Goal: Transaction & Acquisition: Obtain resource

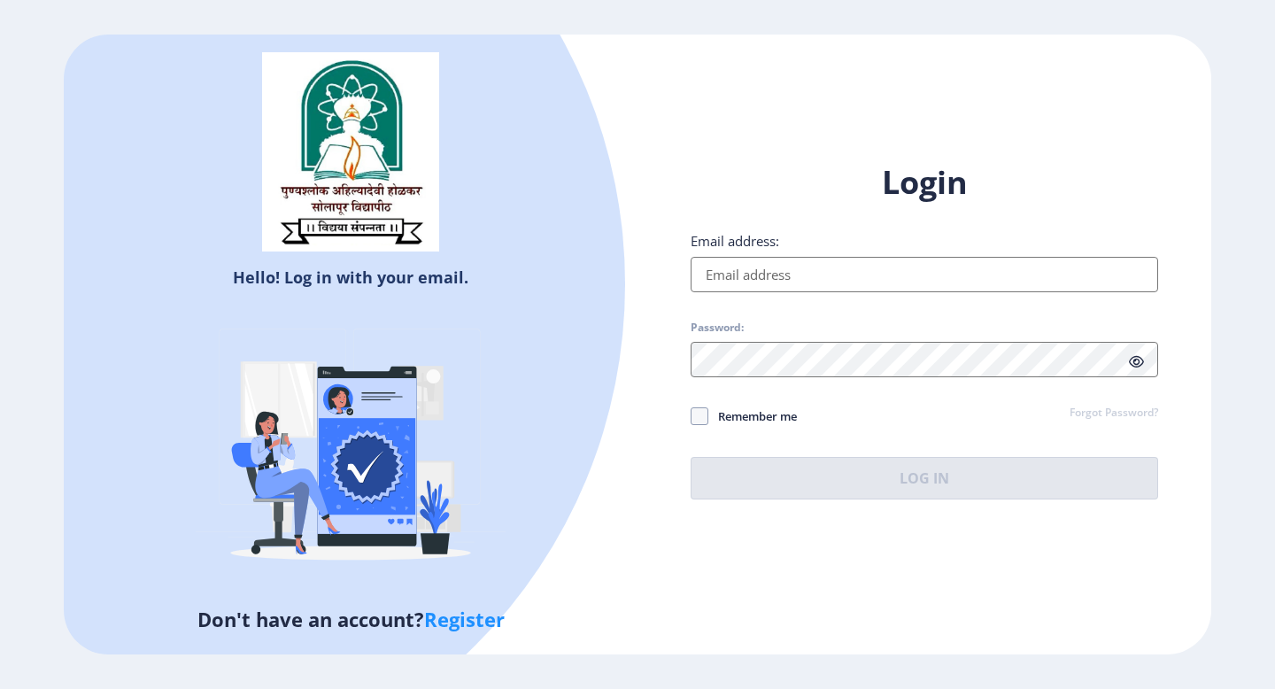
type input "[EMAIL_ADDRESS][DOMAIN_NAME]"
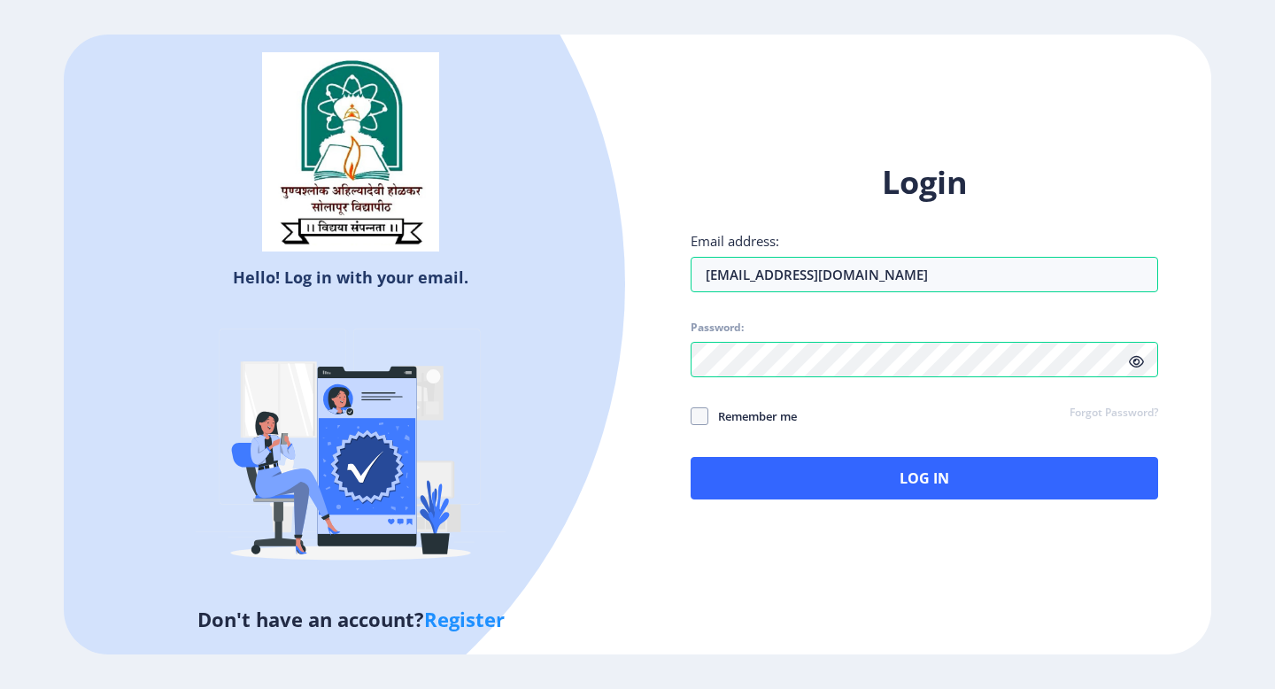
click at [722, 416] on span "Remember me" at bounding box center [752, 415] width 89 height 21
click at [691, 416] on input "Remember me" at bounding box center [690, 416] width 1 height 1
checkbox input "true"
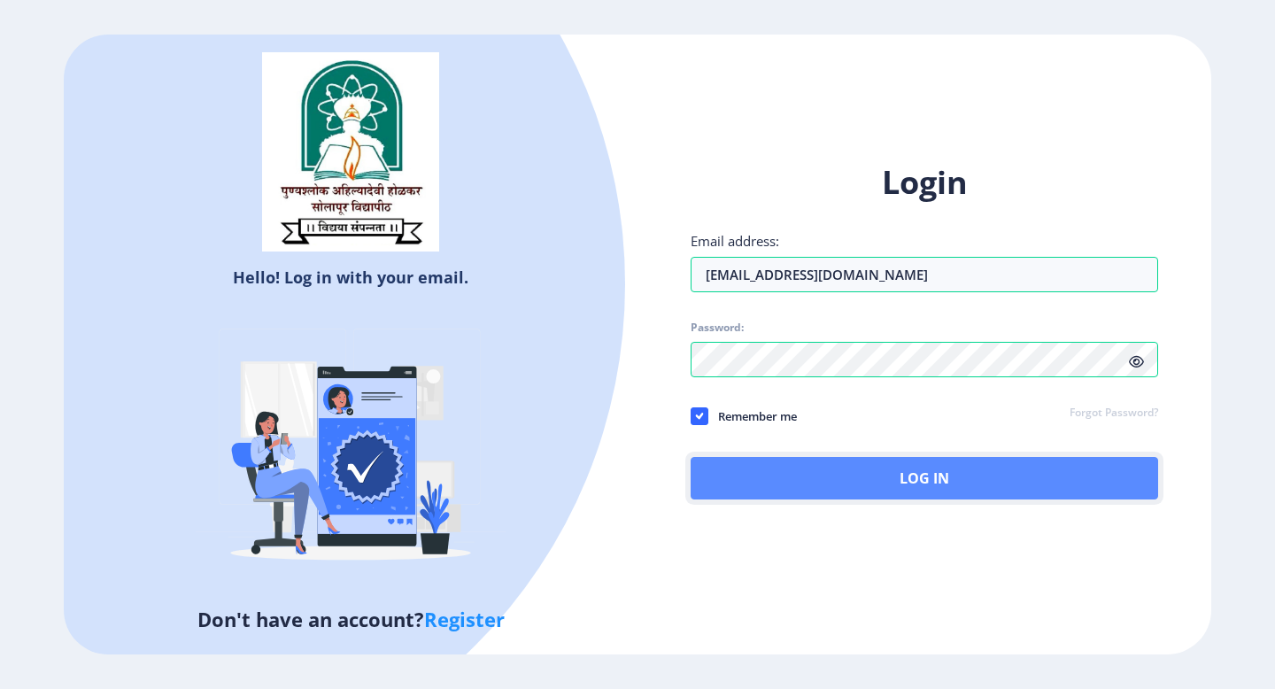
click at [751, 471] on button "Log In" at bounding box center [923, 478] width 467 height 42
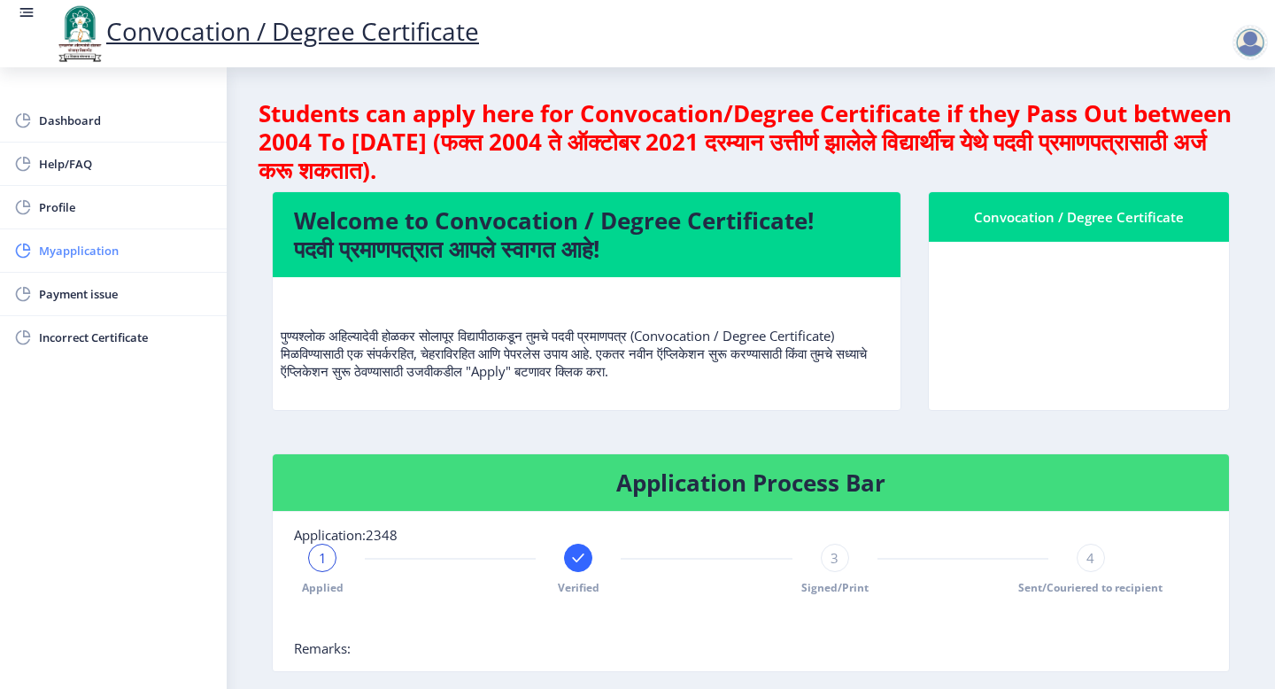
click at [76, 253] on span "Myapplication" at bounding box center [125, 250] width 173 height 21
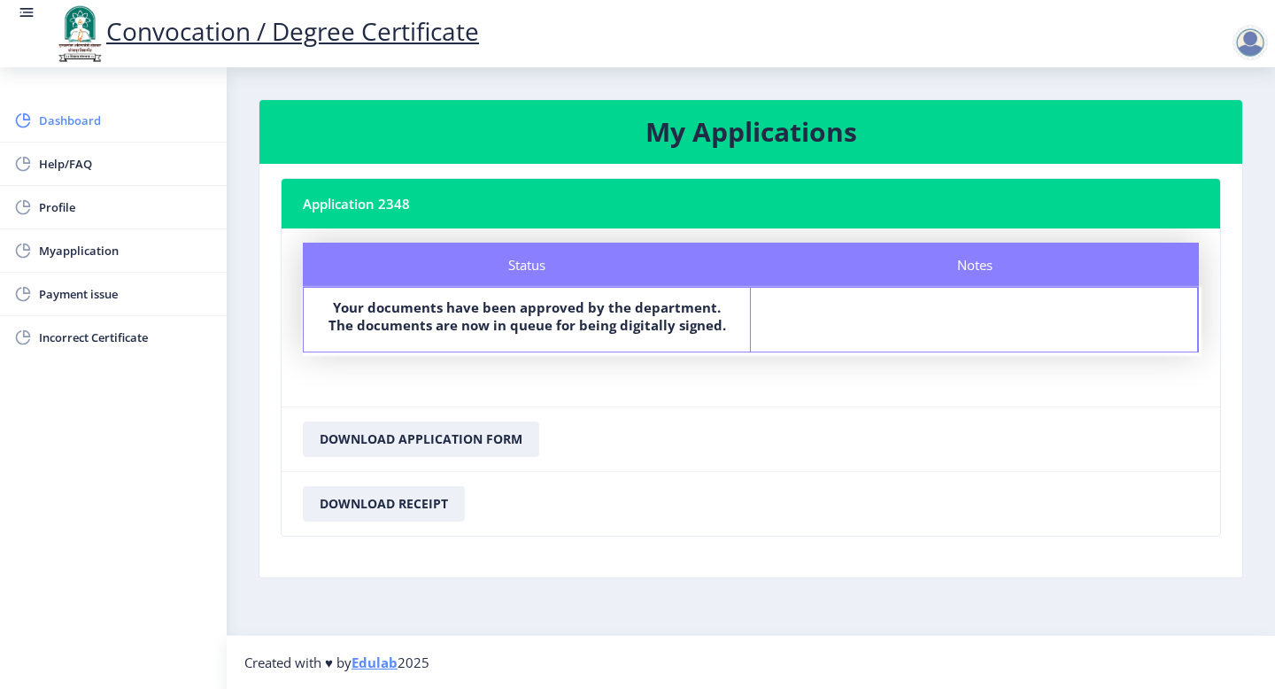
click at [99, 116] on span "Dashboard" at bounding box center [125, 120] width 173 height 21
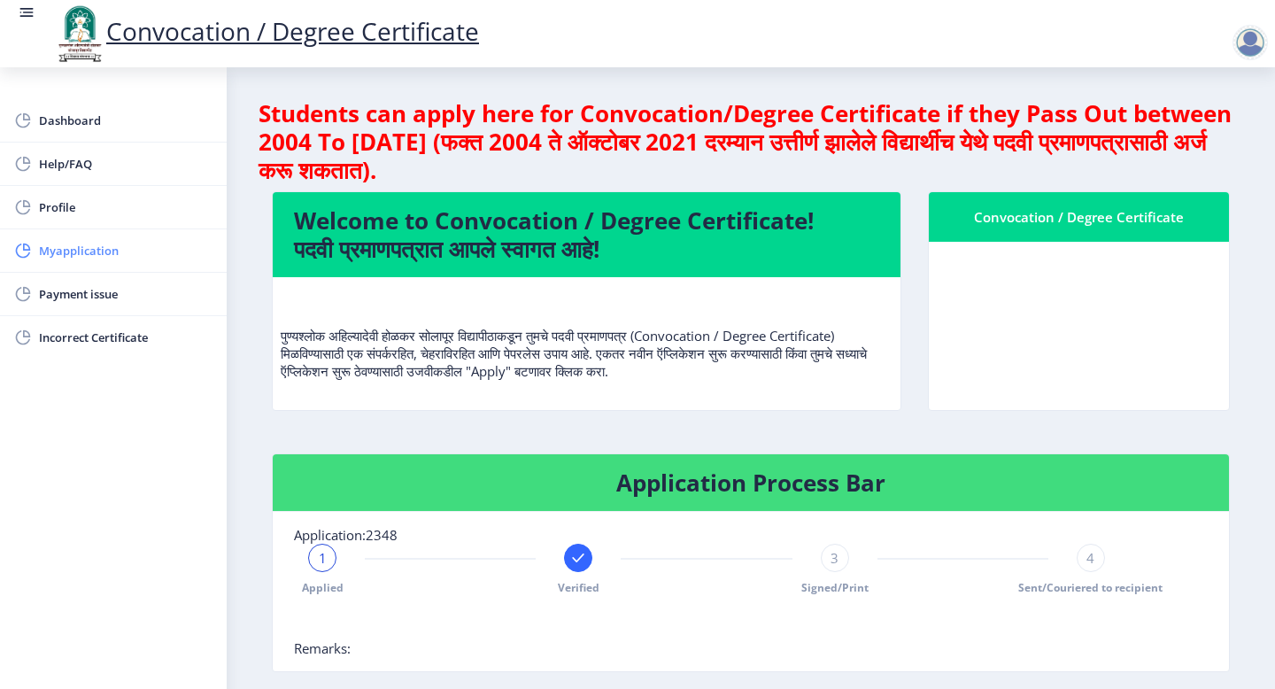
click at [109, 254] on span "Myapplication" at bounding box center [125, 250] width 173 height 21
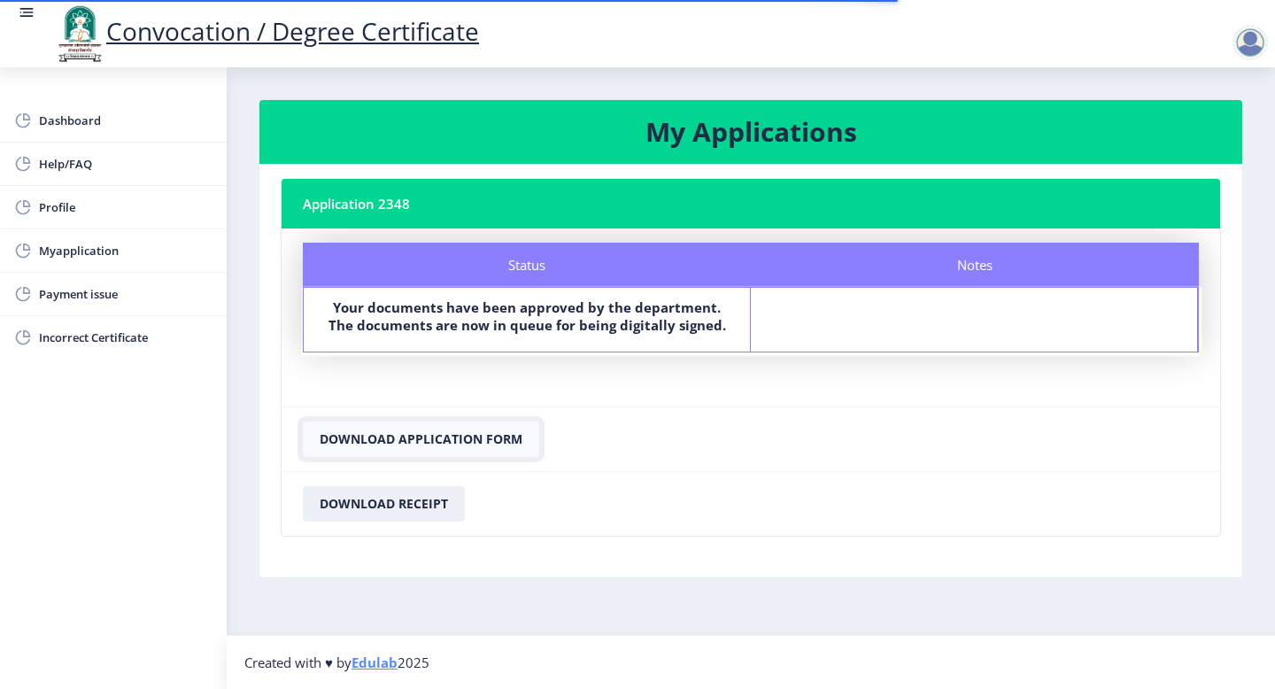
click at [486, 440] on button "Download Application Form" at bounding box center [421, 438] width 236 height 35
